Goal: Transaction & Acquisition: Purchase product/service

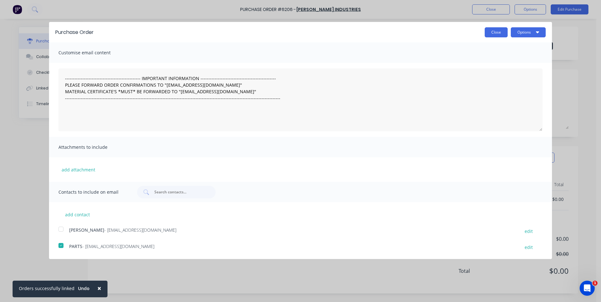
click at [499, 31] on button "Close" at bounding box center [496, 32] width 23 height 10
type textarea "x"
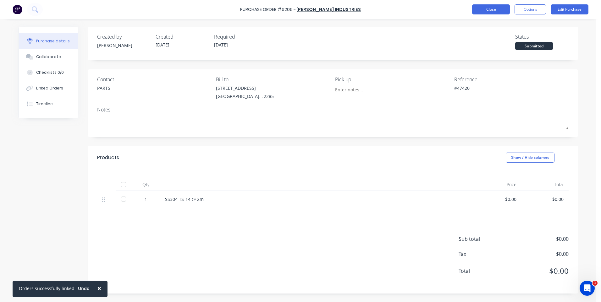
click at [487, 8] on button "Close" at bounding box center [491, 9] width 38 height 10
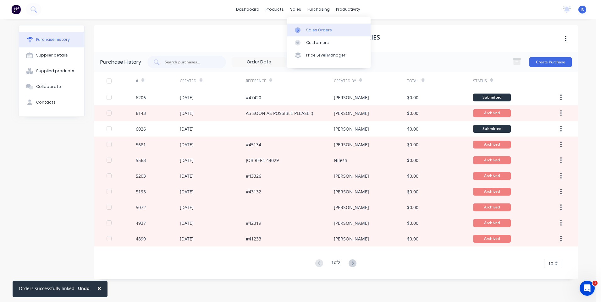
click at [310, 32] on div "Sales Orders" at bounding box center [319, 30] width 26 height 6
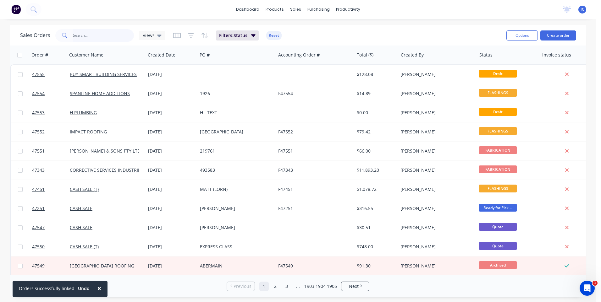
click at [88, 32] on input "text" at bounding box center [103, 35] width 61 height 13
type input "47111"
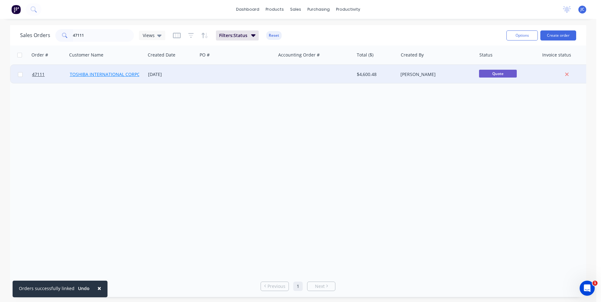
click at [96, 76] on link "TOSHIBA INTERNATIONAL CORPORATION Pty Ltd" at bounding box center [121, 74] width 102 height 6
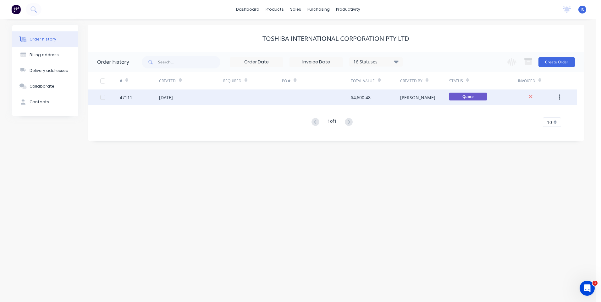
click at [426, 102] on div "[PERSON_NAME]" at bounding box center [424, 98] width 49 height 16
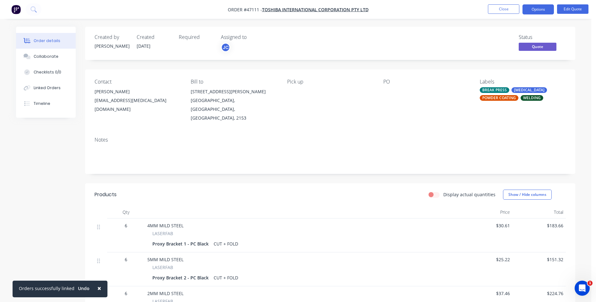
click at [389, 91] on div at bounding box center [422, 91] width 79 height 9
click at [389, 86] on div "PO" at bounding box center [426, 101] width 86 height 44
click at [390, 80] on div "PO" at bounding box center [426, 82] width 86 height 6
click at [387, 81] on div "PO" at bounding box center [426, 82] width 86 height 6
drag, startPoint x: 394, startPoint y: 81, endPoint x: 384, endPoint y: 83, distance: 10.0
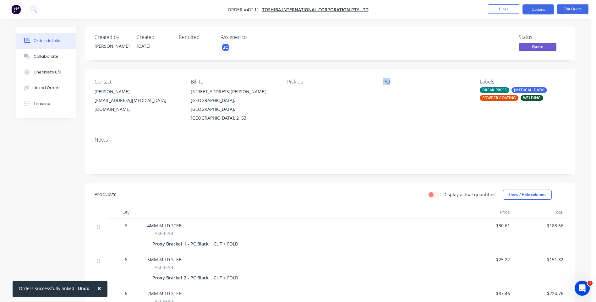
click at [384, 83] on div "PO" at bounding box center [426, 82] width 86 height 6
drag, startPoint x: 384, startPoint y: 83, endPoint x: 386, endPoint y: 95, distance: 12.0
click at [386, 95] on div at bounding box center [422, 91] width 79 height 9
click at [189, 39] on div "Required" at bounding box center [196, 37] width 35 height 6
click at [192, 44] on div "Required" at bounding box center [196, 43] width 35 height 18
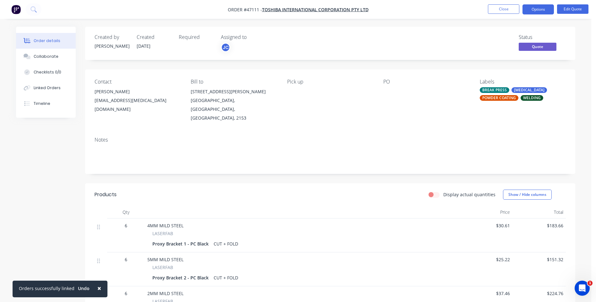
click at [192, 39] on div "Required" at bounding box center [196, 37] width 35 height 6
click at [573, 9] on button "Edit Quote" at bounding box center [572, 8] width 31 height 9
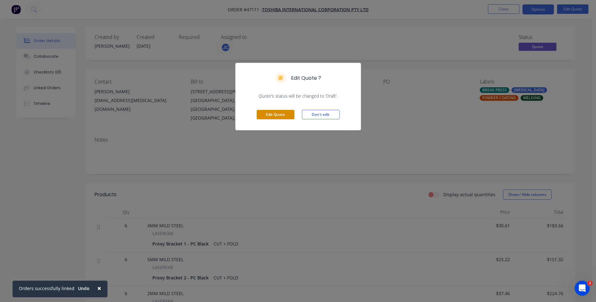
click at [277, 116] on button "Edit Quote" at bounding box center [276, 114] width 38 height 9
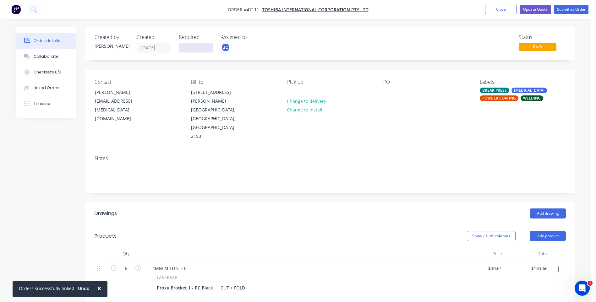
click at [194, 47] on input at bounding box center [196, 47] width 34 height 9
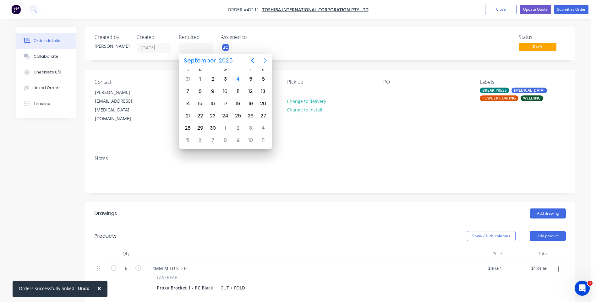
click at [266, 58] on icon "Next page" at bounding box center [265, 61] width 8 height 8
click at [250, 63] on icon "Previous page" at bounding box center [253, 61] width 8 height 8
click at [265, 59] on icon "Next page" at bounding box center [265, 60] width 3 height 5
click at [254, 61] on icon "Previous page" at bounding box center [253, 61] width 8 height 8
click at [201, 128] on div "29" at bounding box center [199, 128] width 9 height 9
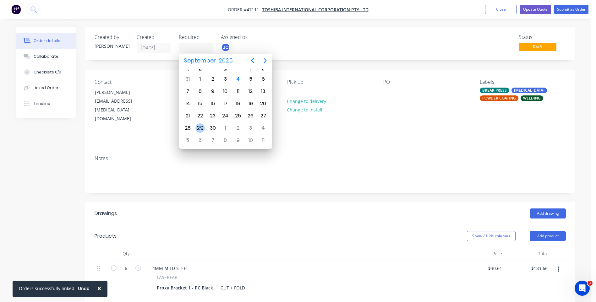
type input "[DATE]"
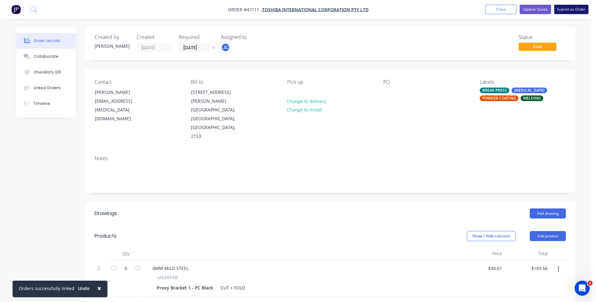
click at [571, 9] on button "Submit as Order" at bounding box center [571, 9] width 34 height 9
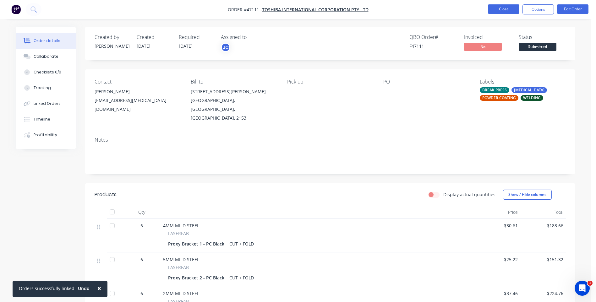
click at [512, 11] on button "Close" at bounding box center [503, 8] width 31 height 9
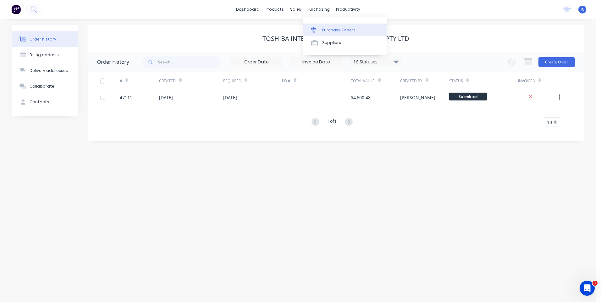
click at [327, 27] on div "Purchase Orders" at bounding box center [338, 30] width 33 height 6
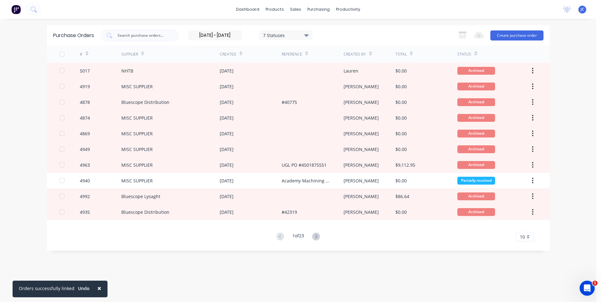
click at [219, 36] on input "[DATE] - [DATE]" at bounding box center [215, 35] width 53 height 9
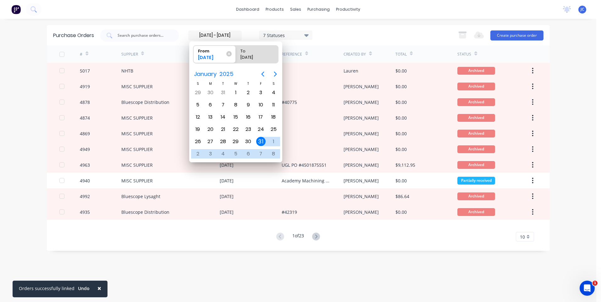
type input "[DATE] - [DATE]"
drag, startPoint x: 197, startPoint y: 39, endPoint x: 190, endPoint y: 37, distance: 6.4
click at [190, 37] on input "[DATE] - [DATE]" at bounding box center [215, 35] width 53 height 9
click at [253, 28] on div "Purchase Orders 7 Statuses [DATE] - [DATE] 7 Statuses Export to Excel (XLSX) Cr…" at bounding box center [298, 35] width 503 height 20
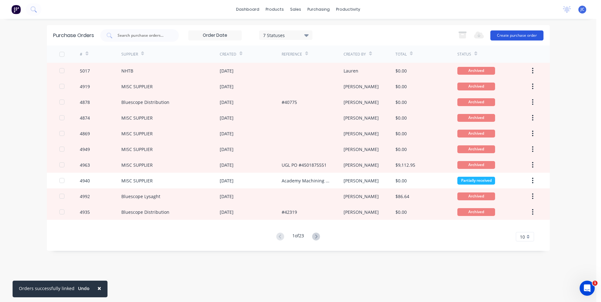
click at [516, 35] on button "Create purchase order" at bounding box center [516, 35] width 53 height 10
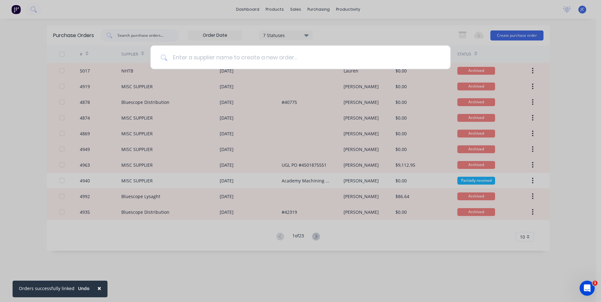
click at [221, 60] on input at bounding box center [303, 58] width 273 height 24
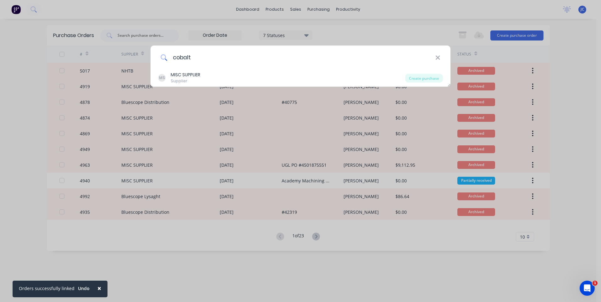
drag, startPoint x: 205, startPoint y: 59, endPoint x: 184, endPoint y: 59, distance: 20.4
click at [184, 59] on input "cobalt" at bounding box center [301, 58] width 268 height 24
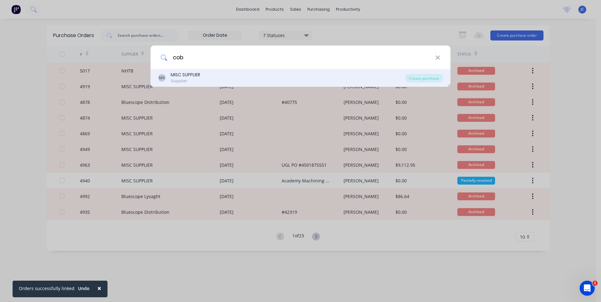
type input "cob"
click at [187, 76] on div "MISC SUPPLIER" at bounding box center [186, 75] width 30 height 7
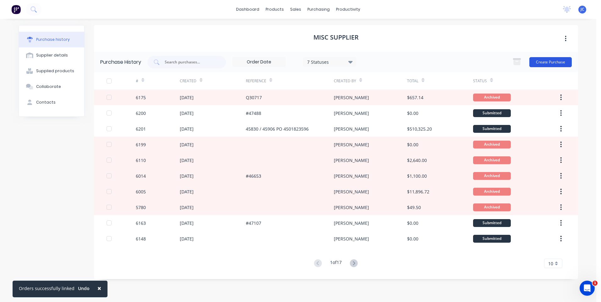
click at [551, 61] on button "Create Purchase" at bounding box center [550, 62] width 42 height 10
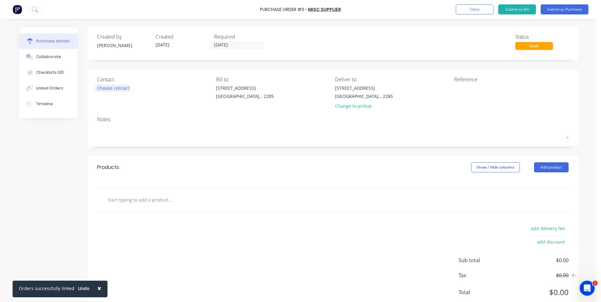
click at [115, 89] on div "Choose contact" at bounding box center [113, 88] width 32 height 7
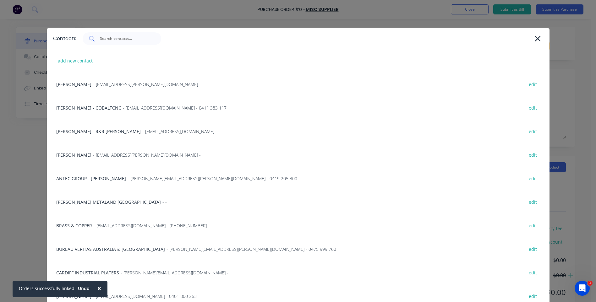
click at [122, 40] on input "text" at bounding box center [125, 39] width 52 height 6
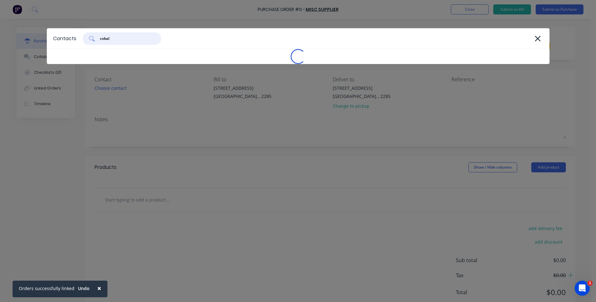
type input "cobalt"
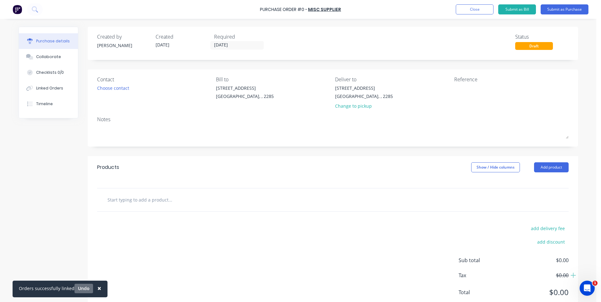
click at [86, 287] on button "Undo" at bounding box center [83, 288] width 19 height 9
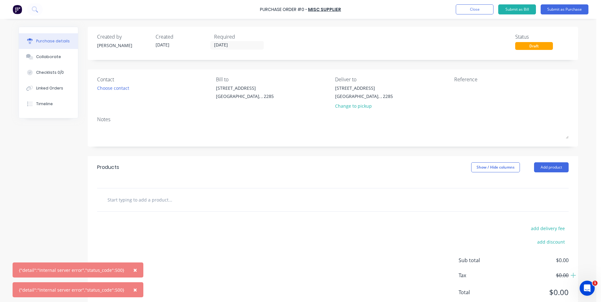
click at [170, 152] on div "Created by [PERSON_NAME] Created [DATE] Required [DATE] Status Draft Contact Ch…" at bounding box center [333, 171] width 490 height 288
click at [115, 87] on div "Choose contact" at bounding box center [113, 88] width 32 height 7
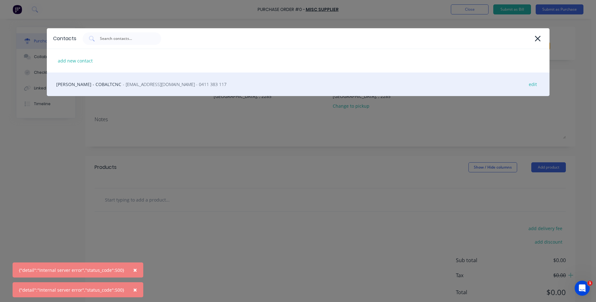
click at [123, 87] on span "- [EMAIL_ADDRESS][DOMAIN_NAME] - 0411 383 117" at bounding box center [175, 84] width 104 height 7
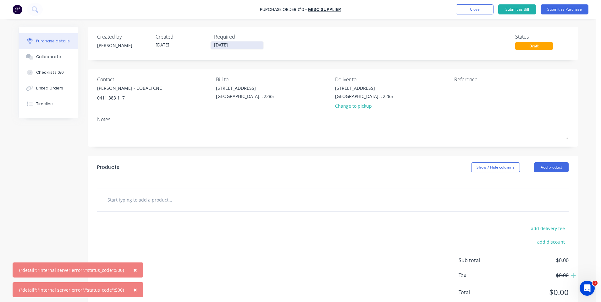
click at [227, 46] on input "[DATE]" at bounding box center [237, 45] width 53 height 8
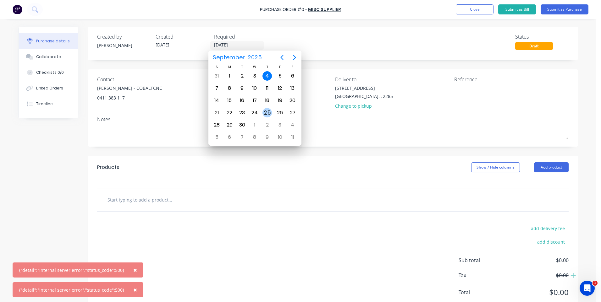
click at [269, 113] on div "25" at bounding box center [266, 112] width 9 height 9
type input "[DATE]"
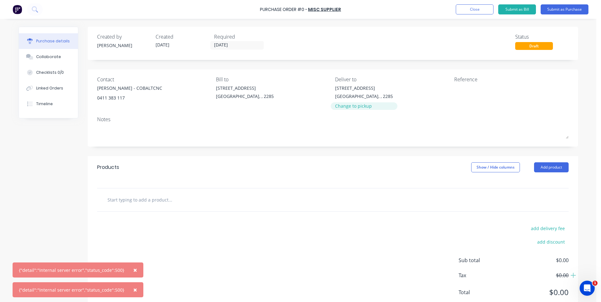
click at [355, 106] on div "Change to pickup" at bounding box center [364, 106] width 58 height 7
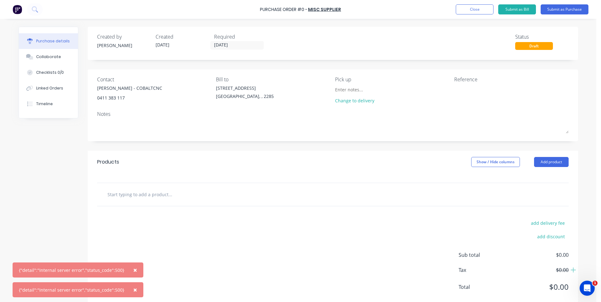
scroll to position [14, 0]
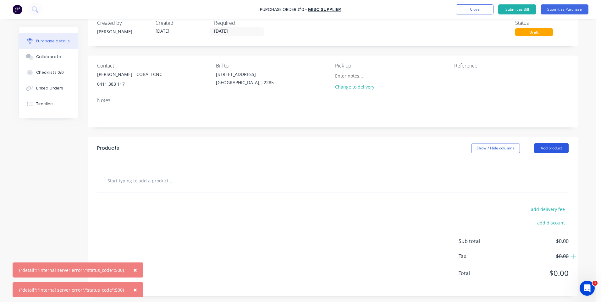
click at [540, 148] on button "Add product" at bounding box center [551, 148] width 35 height 10
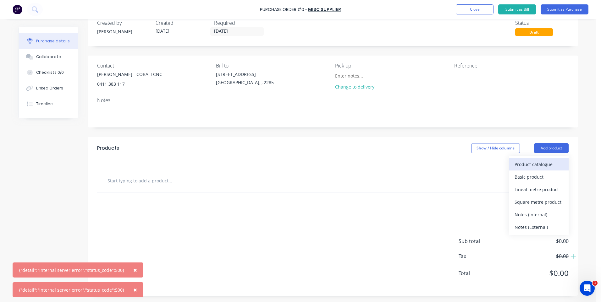
click at [526, 165] on div "Product catalogue" at bounding box center [538, 164] width 48 height 9
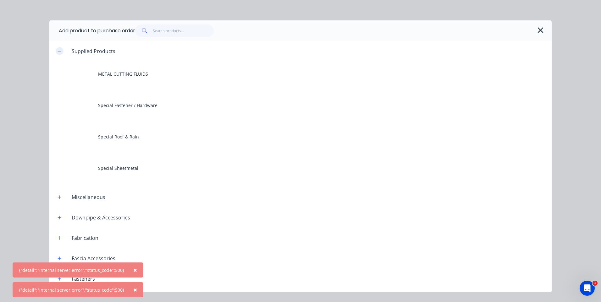
click at [59, 52] on icon "button" at bounding box center [60, 51] width 4 height 4
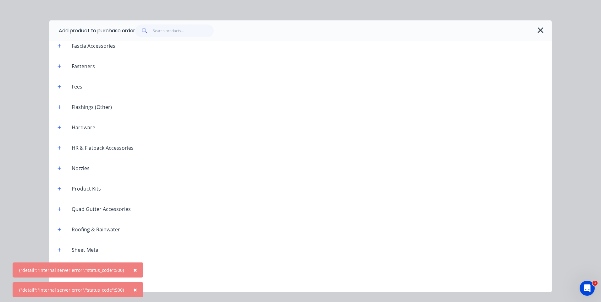
scroll to position [96, 0]
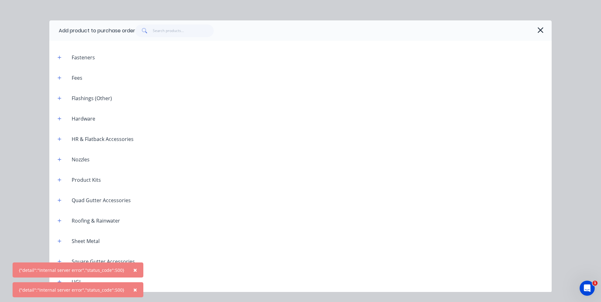
click at [133, 270] on span "×" at bounding box center [135, 270] width 4 height 9
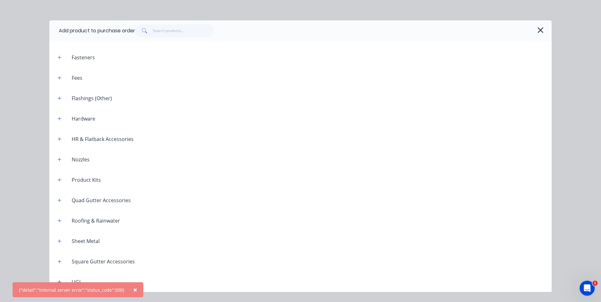
click at [133, 289] on span "×" at bounding box center [135, 290] width 4 height 9
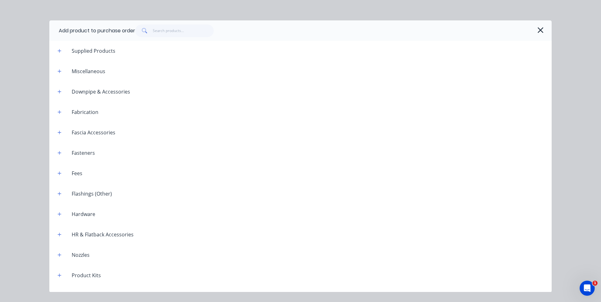
scroll to position [0, 0]
click at [60, 70] on icon "button" at bounding box center [60, 71] width 4 height 4
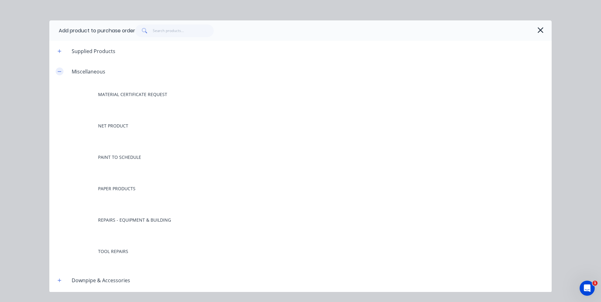
click at [60, 70] on icon "button" at bounding box center [60, 71] width 4 height 4
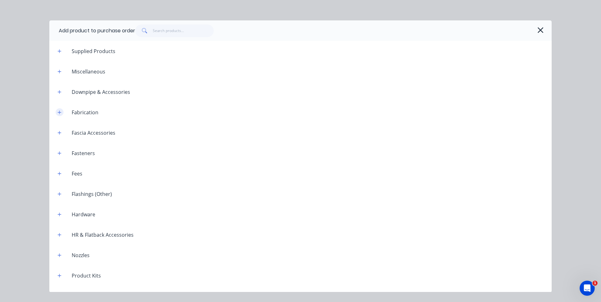
click at [61, 113] on icon "button" at bounding box center [60, 112] width 4 height 4
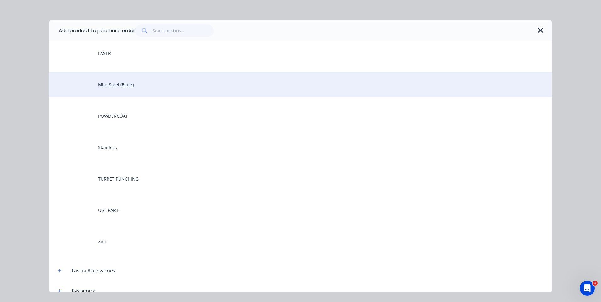
scroll to position [314, 0]
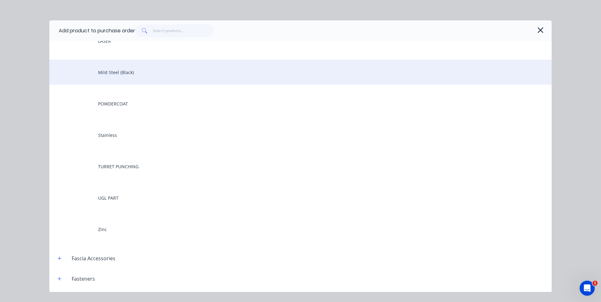
click at [109, 74] on div "Mild Steel (Black)" at bounding box center [300, 72] width 502 height 25
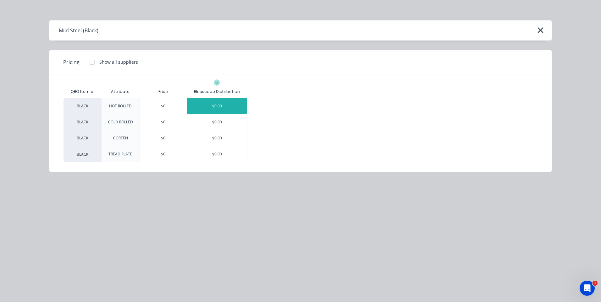
click at [218, 104] on div "$0.00" at bounding box center [217, 106] width 60 height 16
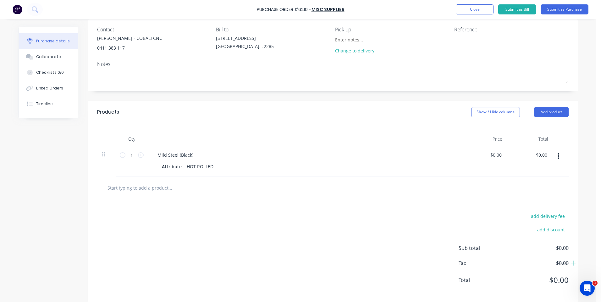
scroll to position [57, 0]
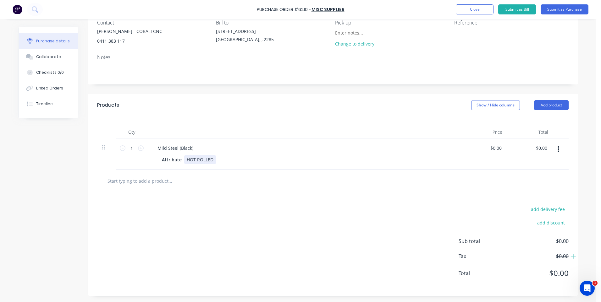
click at [194, 159] on div "HOT ROLLED" at bounding box center [200, 159] width 32 height 9
drag, startPoint x: 210, startPoint y: 160, endPoint x: 182, endPoint y: 163, distance: 28.5
click at [184, 163] on div "HOT ROLLED" at bounding box center [200, 159] width 32 height 9
click at [177, 146] on div "Mild Steel (Black)" at bounding box center [175, 148] width 46 height 9
click at [191, 149] on div "Mild Steel (Black)" at bounding box center [175, 148] width 46 height 9
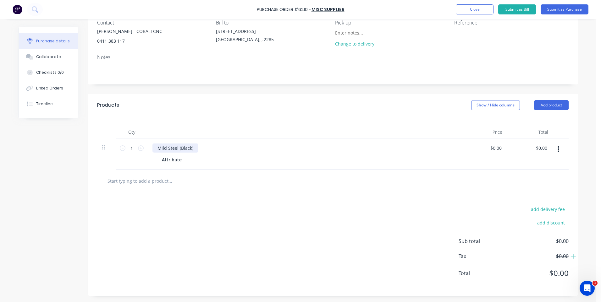
click at [193, 150] on div "Mild Steel (Black)" at bounding box center [304, 148] width 304 height 9
drag, startPoint x: 192, startPoint y: 149, endPoint x: 176, endPoint y: 151, distance: 15.8
click at [176, 151] on div "Mild Steel (Black)" at bounding box center [175, 148] width 46 height 9
click at [179, 159] on div "Attribute" at bounding box center [171, 159] width 25 height 9
click at [176, 159] on div "Attribute" at bounding box center [171, 159] width 25 height 9
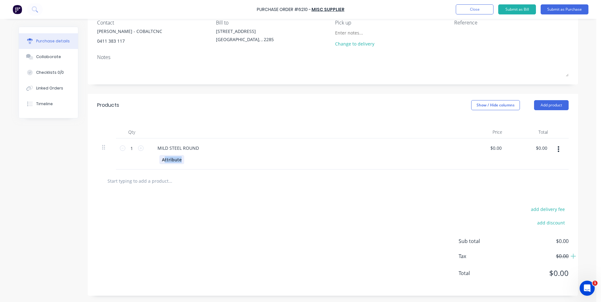
drag, startPoint x: 178, startPoint y: 160, endPoint x: 162, endPoint y: 162, distance: 16.4
click at [162, 162] on div "Attribute" at bounding box center [171, 159] width 25 height 9
click at [149, 154] on div "MILD STEEL ROUND Attribute" at bounding box center [304, 154] width 314 height 31
drag, startPoint x: 180, startPoint y: 161, endPoint x: 155, endPoint y: 161, distance: 24.8
click at [155, 161] on div "Attribute" at bounding box center [304, 159] width 304 height 9
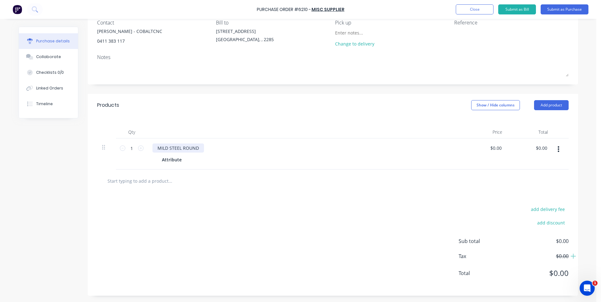
click at [172, 148] on div "MILD STEEL ROUND" at bounding box center [178, 148] width 52 height 9
drag, startPoint x: 196, startPoint y: 148, endPoint x: 140, endPoint y: 148, distance: 56.3
click at [140, 148] on div "1 1 MILD STEEL ROUND Attribute $0.00 $0.00 $0.00 $0.00" at bounding box center [332, 154] width 471 height 31
click at [169, 149] on div "MILD STEEL ROUND" at bounding box center [178, 148] width 52 height 9
drag, startPoint x: 197, startPoint y: 149, endPoint x: 155, endPoint y: 149, distance: 42.1
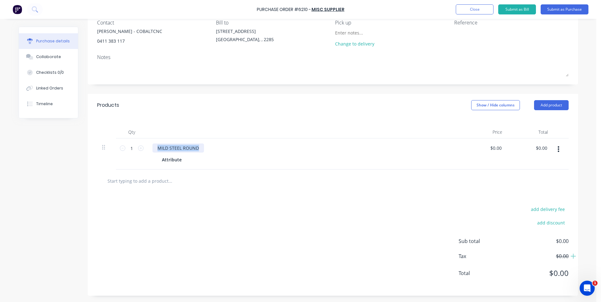
click at [155, 149] on div "MILD STEEL ROUND" at bounding box center [178, 148] width 52 height 9
click at [170, 161] on div "Attribute" at bounding box center [171, 159] width 25 height 9
click at [172, 161] on div "Attribute" at bounding box center [171, 159] width 25 height 9
drag, startPoint x: 179, startPoint y: 160, endPoint x: 182, endPoint y: 162, distance: 4.0
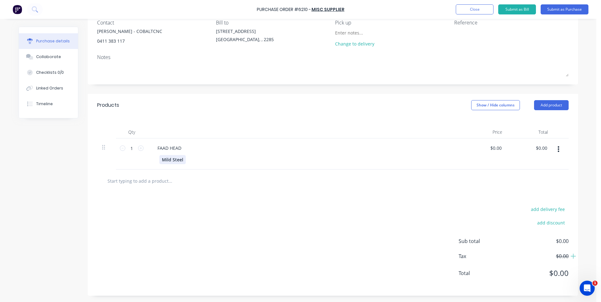
click at [179, 160] on div "Mild Steel" at bounding box center [172, 159] width 26 height 9
click at [192, 159] on div "Mild Steel 50LL" at bounding box center [178, 159] width 38 height 9
click at [139, 148] on icon at bounding box center [141, 149] width 6 height 6
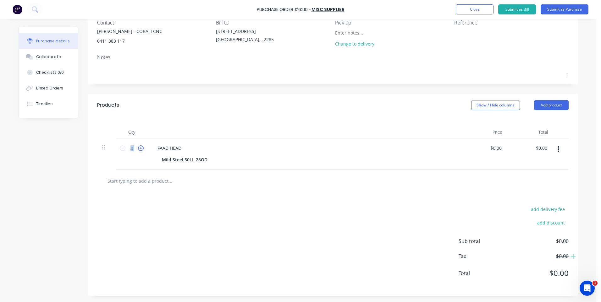
click at [139, 148] on icon at bounding box center [141, 149] width 6 height 6
type input "6"
click at [558, 148] on button "button" at bounding box center [558, 149] width 15 height 11
click at [533, 178] on button "Duplicate" at bounding box center [539, 178] width 53 height 13
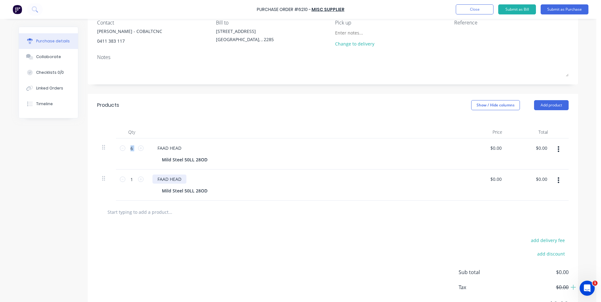
click at [171, 180] on div "FAAD HEAD" at bounding box center [169, 179] width 34 height 9
drag, startPoint x: 178, startPoint y: 179, endPoint x: 153, endPoint y: 178, distance: 25.2
click at [153, 178] on div "FAAD HEAD" at bounding box center [169, 179] width 34 height 9
click at [178, 194] on div "Mild Steel 50LL 28OD" at bounding box center [184, 190] width 51 height 9
drag, startPoint x: 181, startPoint y: 190, endPoint x: 186, endPoint y: 189, distance: 5.2
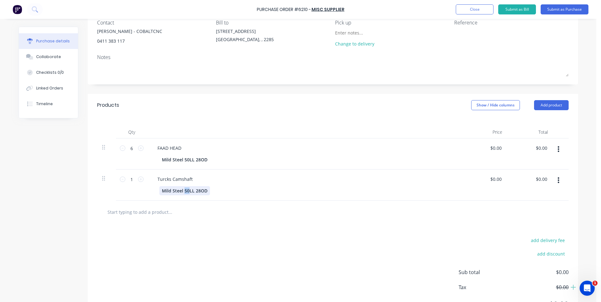
click at [186, 189] on div "Mild Steel 50LL 28OD" at bounding box center [184, 190] width 51 height 9
drag, startPoint x: 201, startPoint y: 190, endPoint x: 196, endPoint y: 192, distance: 5.8
click at [196, 192] on div "Mild Steel 80.5LL 28OD" at bounding box center [186, 190] width 54 height 9
click at [132, 178] on input "1" at bounding box center [131, 179] width 13 height 9
type input "14"
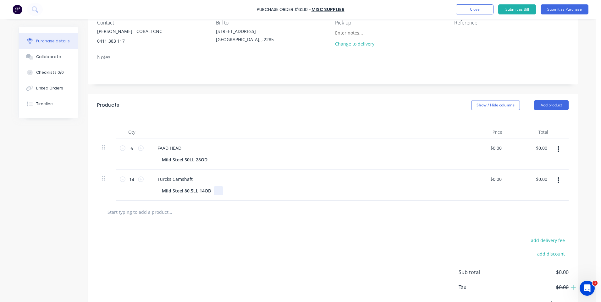
click at [420, 196] on div "Turcks Camshaft Mild Steel 80.5LL 14OD" at bounding box center [304, 185] width 314 height 31
click at [557, 179] on icon "button" at bounding box center [558, 180] width 2 height 7
click at [532, 210] on button "Duplicate" at bounding box center [539, 209] width 53 height 13
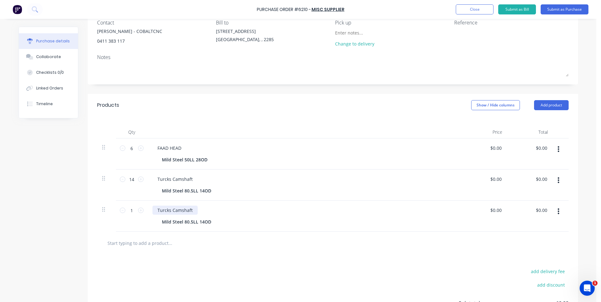
click at [177, 210] on div "Turcks Camshaft" at bounding box center [174, 210] width 45 height 9
drag, startPoint x: 189, startPoint y: 211, endPoint x: 170, endPoint y: 212, distance: 19.5
click at [170, 212] on div "Turcks Camshaft" at bounding box center [174, 210] width 45 height 9
click at [180, 149] on div "FAAD HEAD" at bounding box center [169, 148] width 34 height 9
click at [177, 210] on div "Turcks Block" at bounding box center [170, 210] width 36 height 9
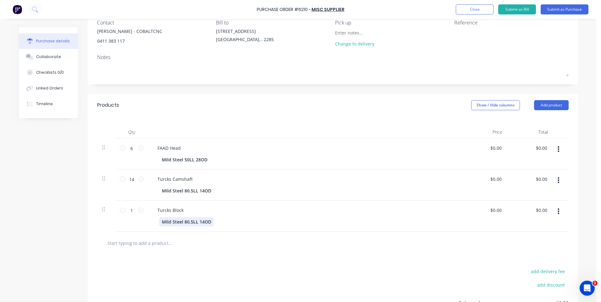
click at [170, 222] on div "Mild Steel 80.5LL 14OD" at bounding box center [186, 221] width 54 height 9
drag, startPoint x: 181, startPoint y: 221, endPoint x: 208, endPoint y: 222, distance: 26.4
click at [208, 222] on div "Mild Steel 80.5LL 14OD" at bounding box center [186, 221] width 54 height 9
click at [161, 222] on div "Mild Steel 100x50" at bounding box center [180, 221] width 43 height 9
click at [336, 229] on div "Turcks Block 20mm Mild Steel 100x50" at bounding box center [304, 216] width 314 height 31
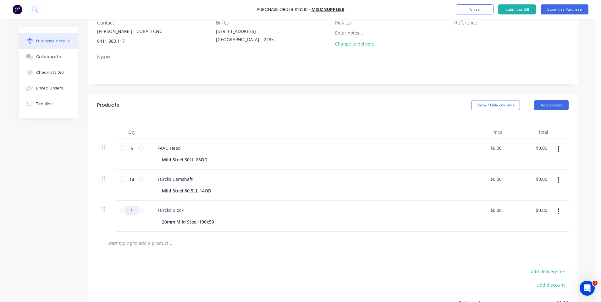
click at [131, 210] on input "1" at bounding box center [131, 210] width 13 height 9
type input "14"
click at [402, 249] on div at bounding box center [332, 243] width 461 height 13
click at [495, 145] on input "0.0000" at bounding box center [495, 148] width 14 height 9
type input "0"
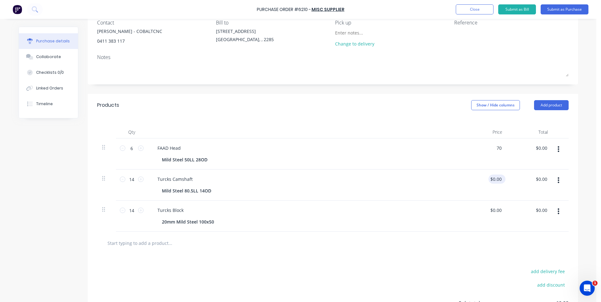
type input "$70.00"
type input "$420.00"
click at [494, 178] on input "0.0000" at bounding box center [495, 179] width 14 height 9
click at [493, 177] on input "0.0000" at bounding box center [494, 179] width 17 height 9
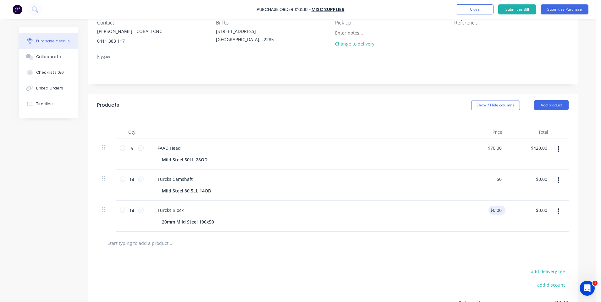
type input "$50.00"
type input "$700.00"
click at [498, 210] on input "0.0000" at bounding box center [495, 210] width 14 height 9
click at [497, 212] on input "0.0000" at bounding box center [494, 210] width 17 height 9
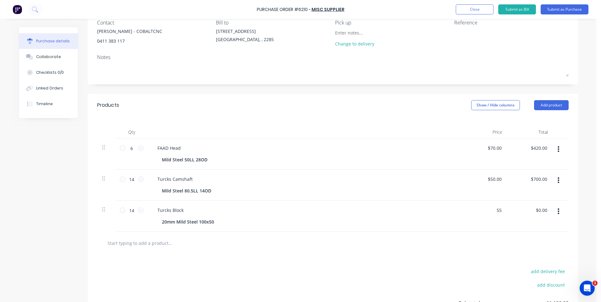
type input "$55.00"
type input "$770.00"
click at [497, 227] on div "$55.00 55" at bounding box center [485, 216] width 46 height 31
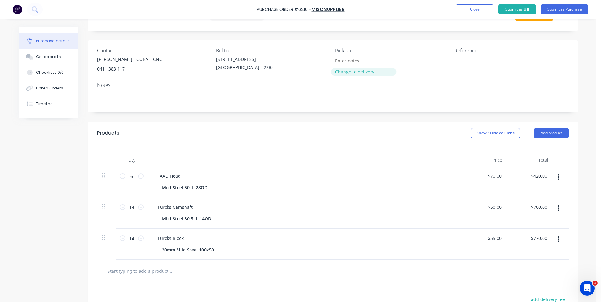
scroll to position [0, 0]
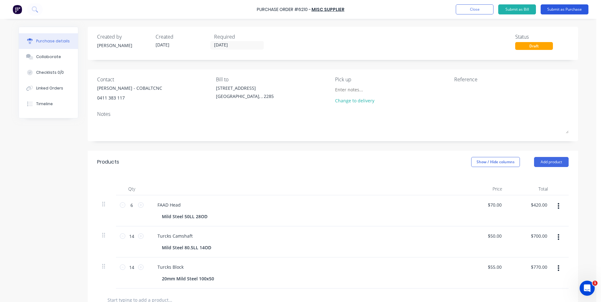
click at [552, 8] on button "Submit as Purchase" at bounding box center [565, 9] width 48 height 10
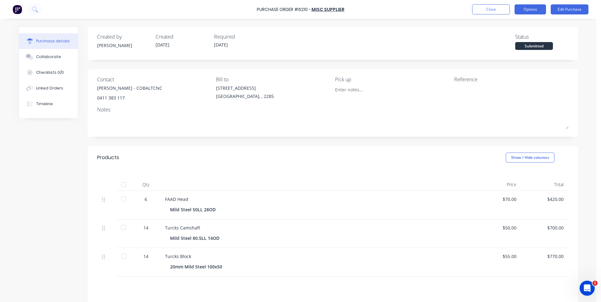
click at [531, 10] on button "Options" at bounding box center [529, 9] width 31 height 10
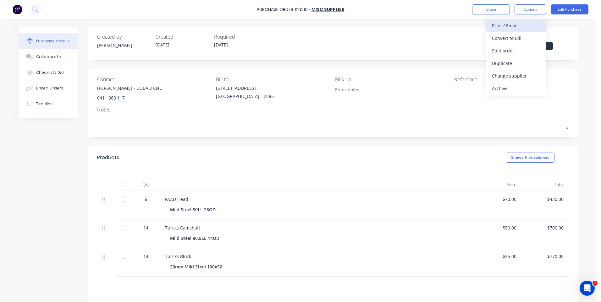
click at [511, 23] on div "Print / Email" at bounding box center [516, 25] width 48 height 9
click at [505, 38] on div "With pricing" at bounding box center [516, 38] width 48 height 9
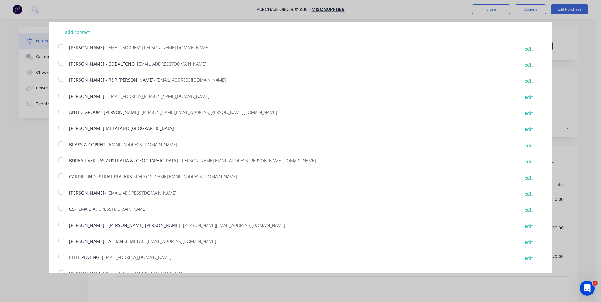
scroll to position [189, 0]
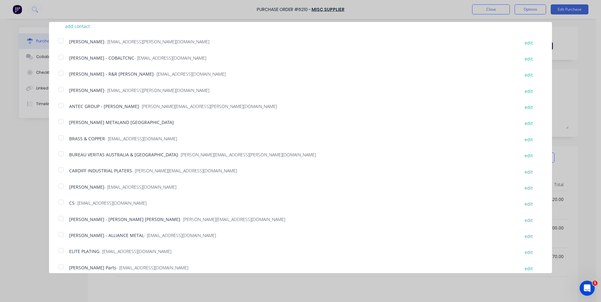
click at [61, 58] on div at bounding box center [61, 57] width 13 height 13
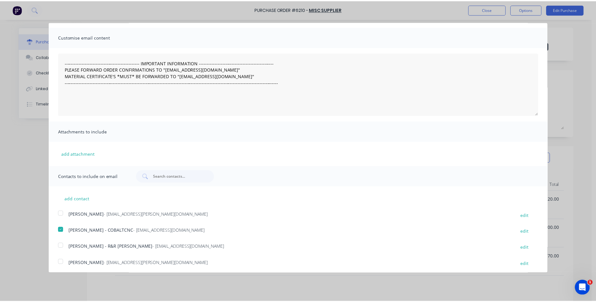
scroll to position [0, 0]
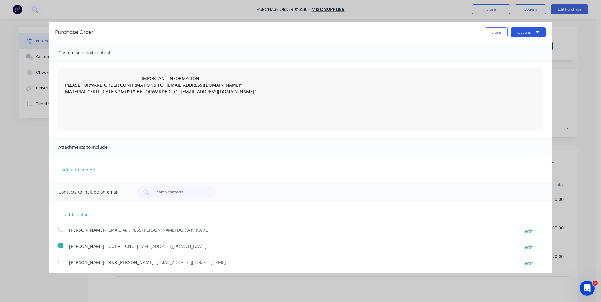
click at [522, 33] on button "Options" at bounding box center [528, 32] width 35 height 10
click at [491, 48] on div "Print" at bounding box center [515, 48] width 48 height 9
click at [388, 49] on div "Customise email content" at bounding box center [300, 52] width 503 height 20
click at [495, 33] on button "Close" at bounding box center [496, 32] width 23 height 10
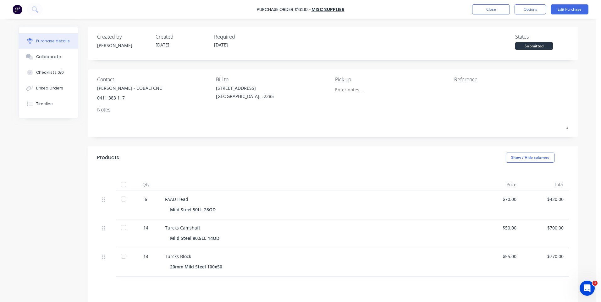
click at [464, 81] on div "Reference" at bounding box center [511, 80] width 114 height 8
click at [464, 85] on div at bounding box center [493, 93] width 79 height 16
click at [468, 79] on div "Reference" at bounding box center [511, 80] width 114 height 8
click at [477, 78] on div "Reference" at bounding box center [511, 80] width 114 height 8
click at [470, 83] on div "Reference" at bounding box center [511, 89] width 114 height 27
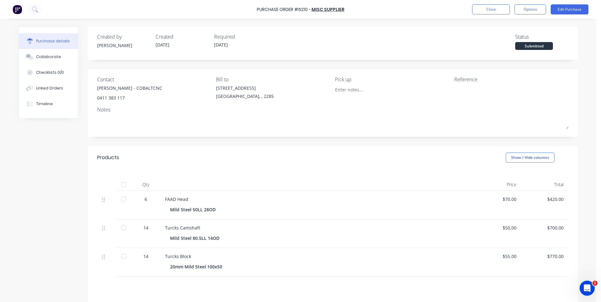
click at [470, 83] on div "Reference" at bounding box center [511, 89] width 114 height 27
click at [561, 8] on button "Edit Purchase" at bounding box center [570, 9] width 38 height 10
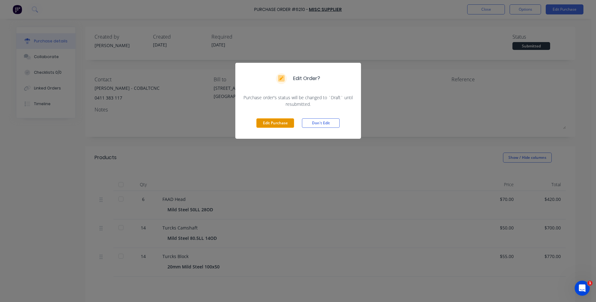
click at [271, 124] on button "Edit Purchase" at bounding box center [275, 122] width 38 height 9
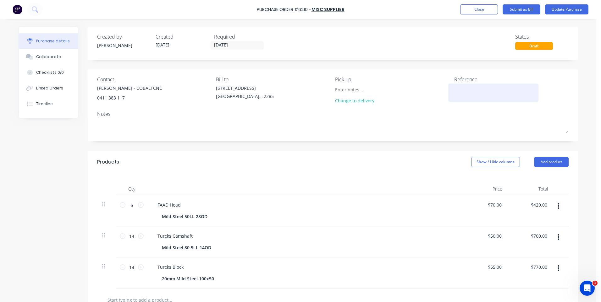
click at [470, 85] on textarea at bounding box center [493, 92] width 79 height 14
type textarea "x"
type textarea "4"
type textarea "x"
type textarea "47"
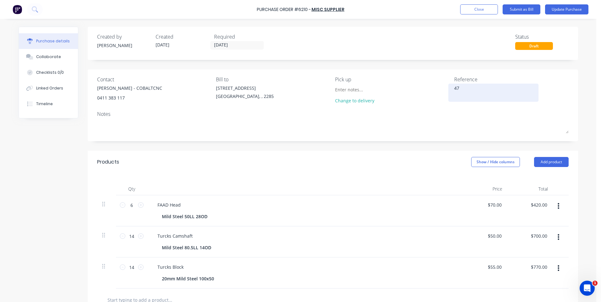
type textarea "x"
type textarea "471"
type textarea "x"
type textarea "4711"
type textarea "x"
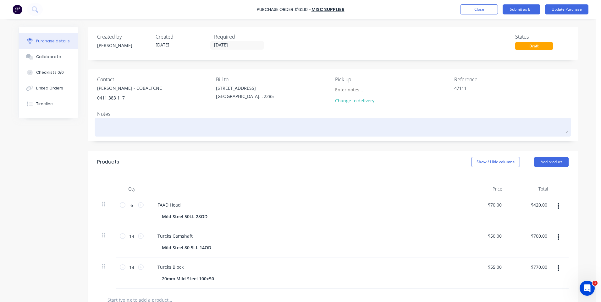
type textarea "47111"
type textarea "x"
type textarea "47111"
click at [488, 115] on div "Notes" at bounding box center [332, 114] width 471 height 8
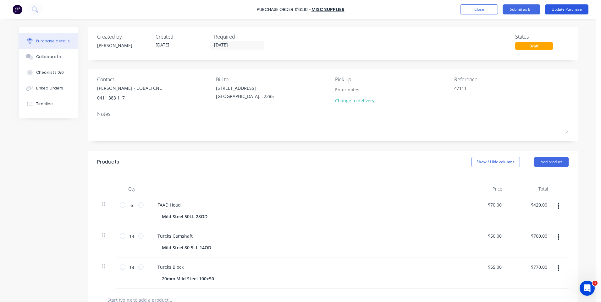
click at [562, 8] on button "Update Purchase" at bounding box center [566, 9] width 43 height 10
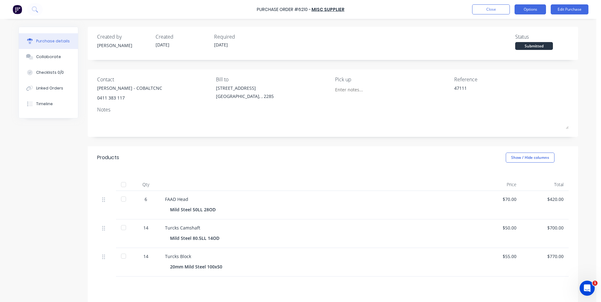
click at [526, 9] on button "Options" at bounding box center [529, 9] width 31 height 10
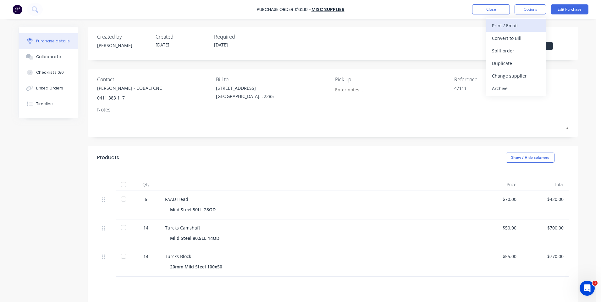
click at [504, 26] on div "Print / Email" at bounding box center [516, 25] width 48 height 9
click at [510, 39] on div "With pricing" at bounding box center [516, 38] width 48 height 9
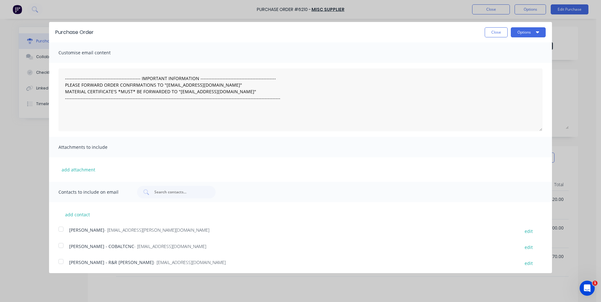
click at [62, 245] on div at bounding box center [61, 245] width 13 height 13
click at [528, 33] on button "Options" at bounding box center [528, 32] width 35 height 10
click at [486, 53] on button "Print" at bounding box center [516, 48] width 60 height 13
click at [492, 30] on button "Close" at bounding box center [496, 32] width 23 height 10
type textarea "x"
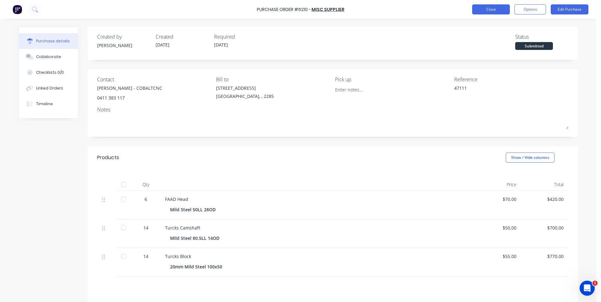
click at [488, 10] on button "Close" at bounding box center [491, 9] width 38 height 10
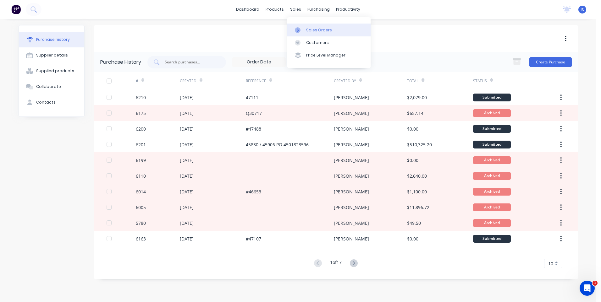
click at [318, 27] on div "Sales Orders" at bounding box center [319, 30] width 26 height 6
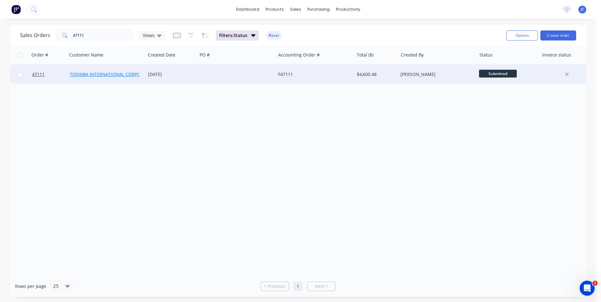
click at [95, 73] on link "TOSHIBA INTERNATIONAL CORPORATION Pty Ltd" at bounding box center [121, 74] width 102 height 6
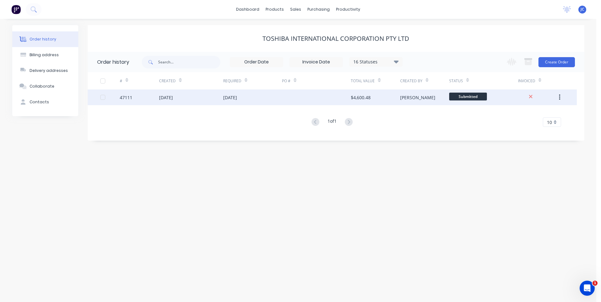
click at [269, 98] on div "[DATE]" at bounding box center [252, 98] width 59 height 16
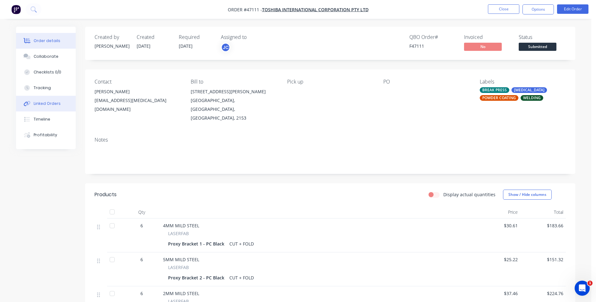
click at [48, 102] on div "Linked Orders" at bounding box center [47, 104] width 27 height 6
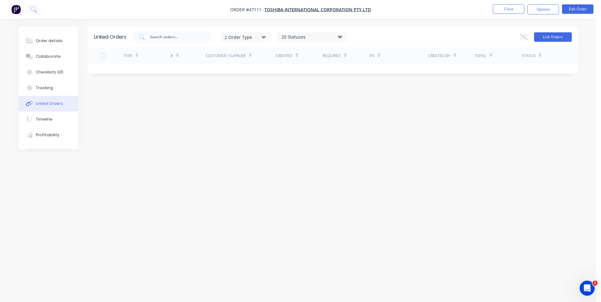
click at [557, 36] on button "Link Orders" at bounding box center [553, 36] width 38 height 9
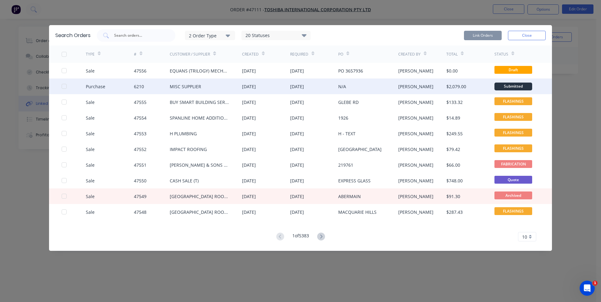
click at [135, 85] on div "6210" at bounding box center [139, 86] width 10 height 7
click at [63, 86] on div at bounding box center [64, 86] width 13 height 13
click at [483, 35] on button "Link Orders" at bounding box center [483, 35] width 38 height 9
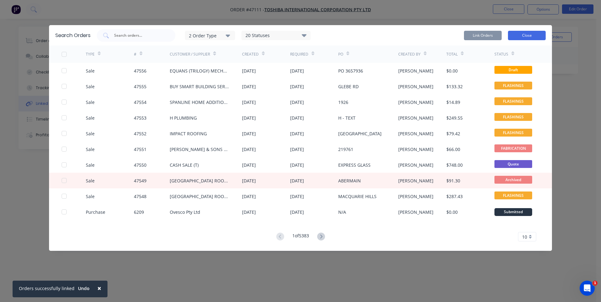
click at [527, 36] on button "Close" at bounding box center [527, 35] width 38 height 9
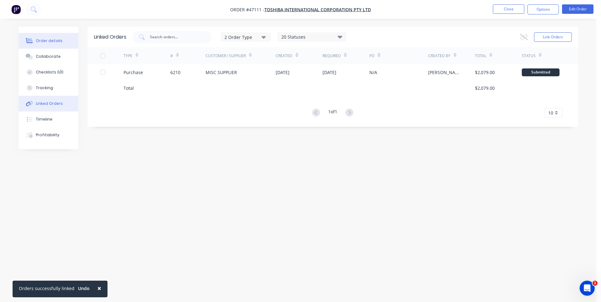
click at [50, 45] on button "Order details" at bounding box center [49, 41] width 60 height 16
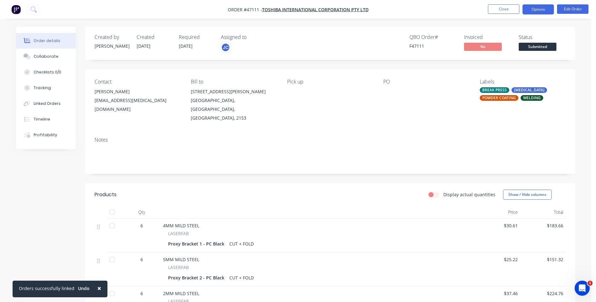
click at [534, 11] on button "Options" at bounding box center [538, 9] width 31 height 10
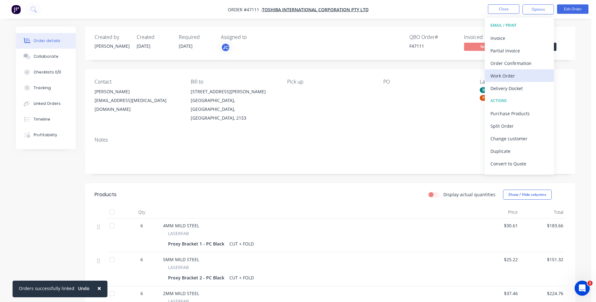
click at [501, 74] on div "Work Order" at bounding box center [520, 75] width 58 height 9
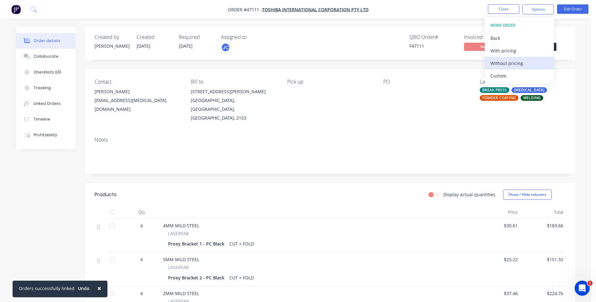
click at [502, 59] on div "Without pricing" at bounding box center [520, 63] width 58 height 9
click at [442, 16] on nav "Order #47111 - TOSHIBA INTERNATIONAL CORPORATION Pty Ltd Close Options Edit Ord…" at bounding box center [298, 9] width 596 height 19
